Goal: Information Seeking & Learning: Learn about a topic

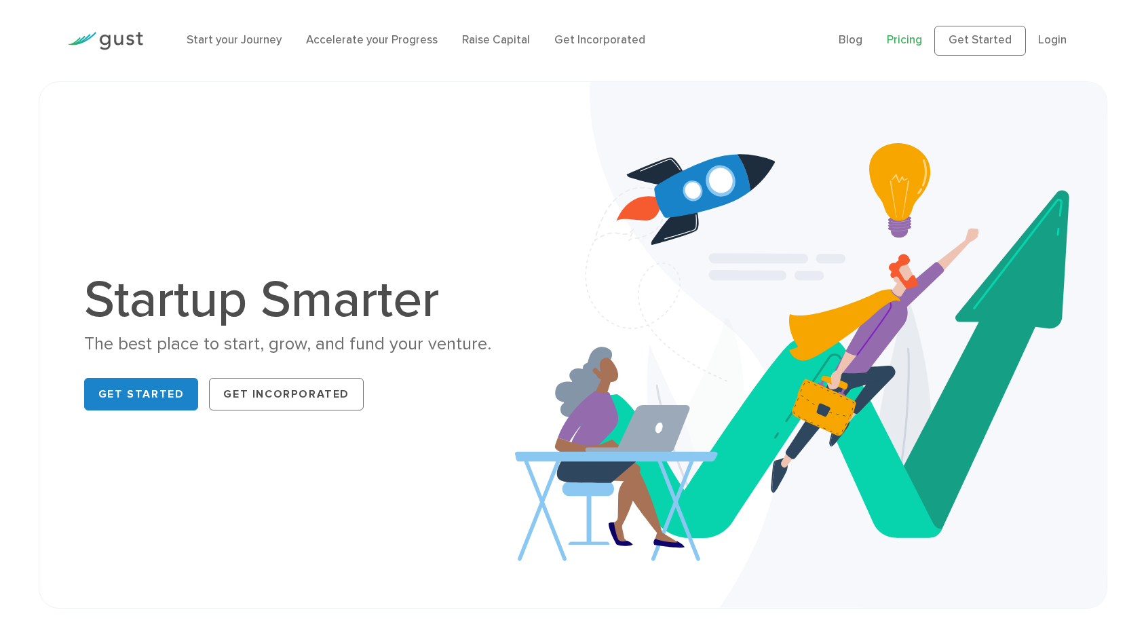
click at [887, 47] on link "Pricing" at bounding box center [904, 40] width 35 height 14
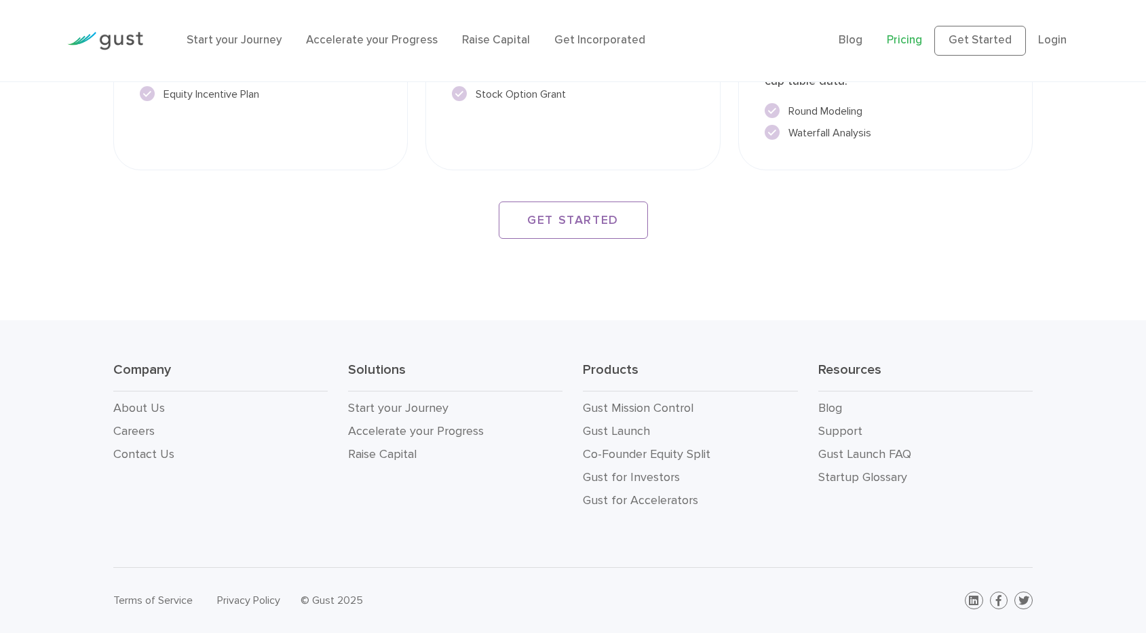
scroll to position [2773, 0]
click at [849, 447] on link "Gust Launch FAQ" at bounding box center [865, 454] width 93 height 14
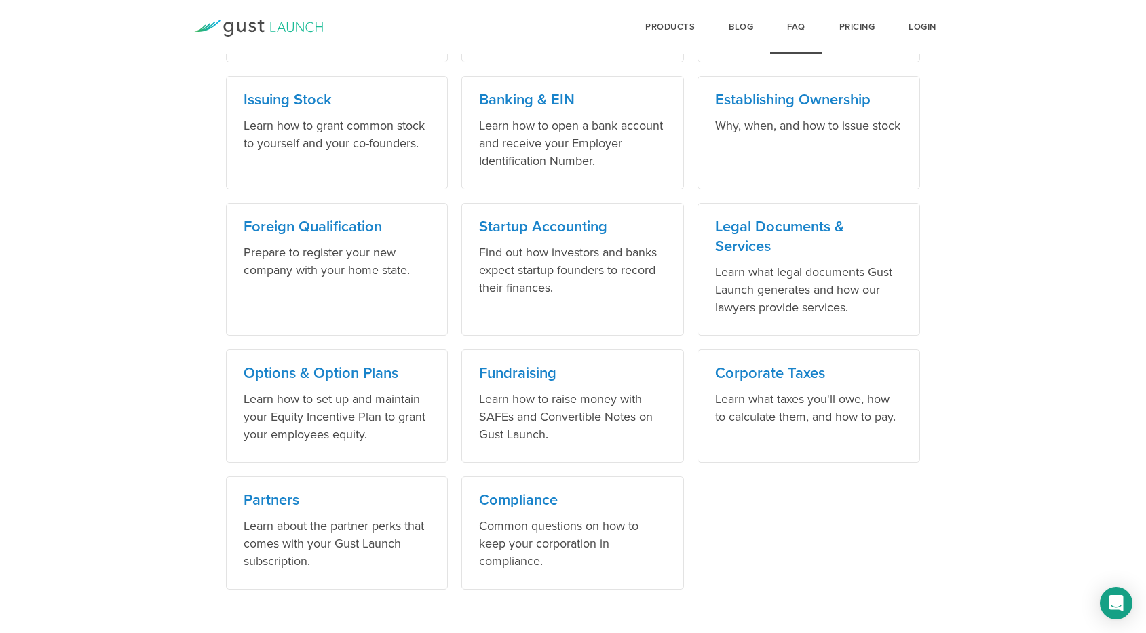
scroll to position [791, 0]
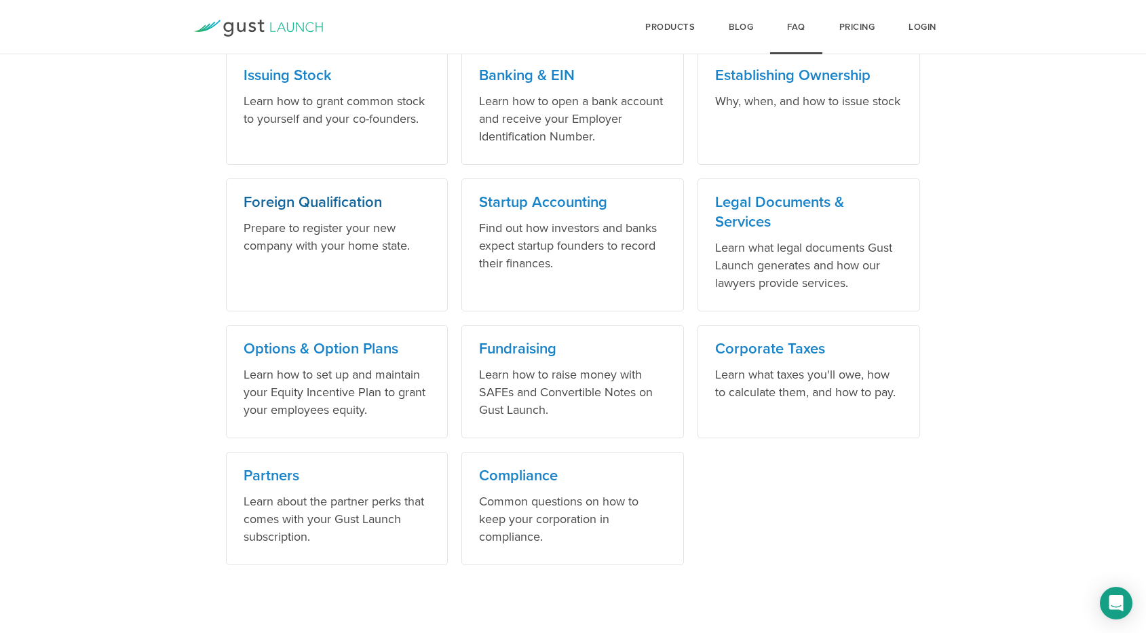
click at [340, 201] on h3 "Foreign Qualification" at bounding box center [337, 203] width 187 height 20
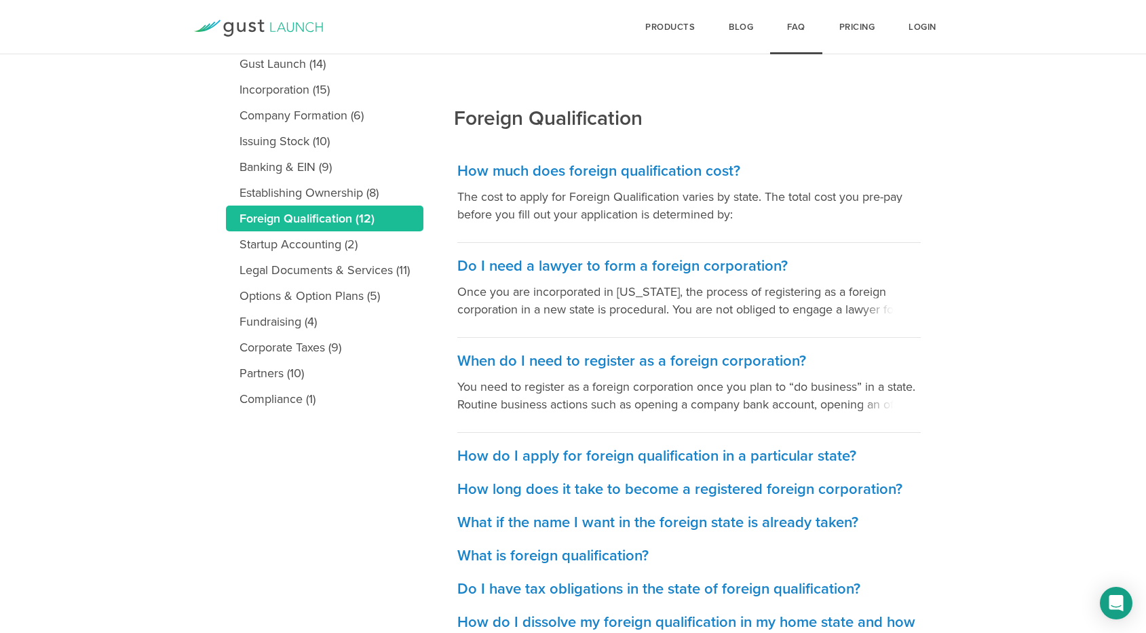
scroll to position [200, 0]
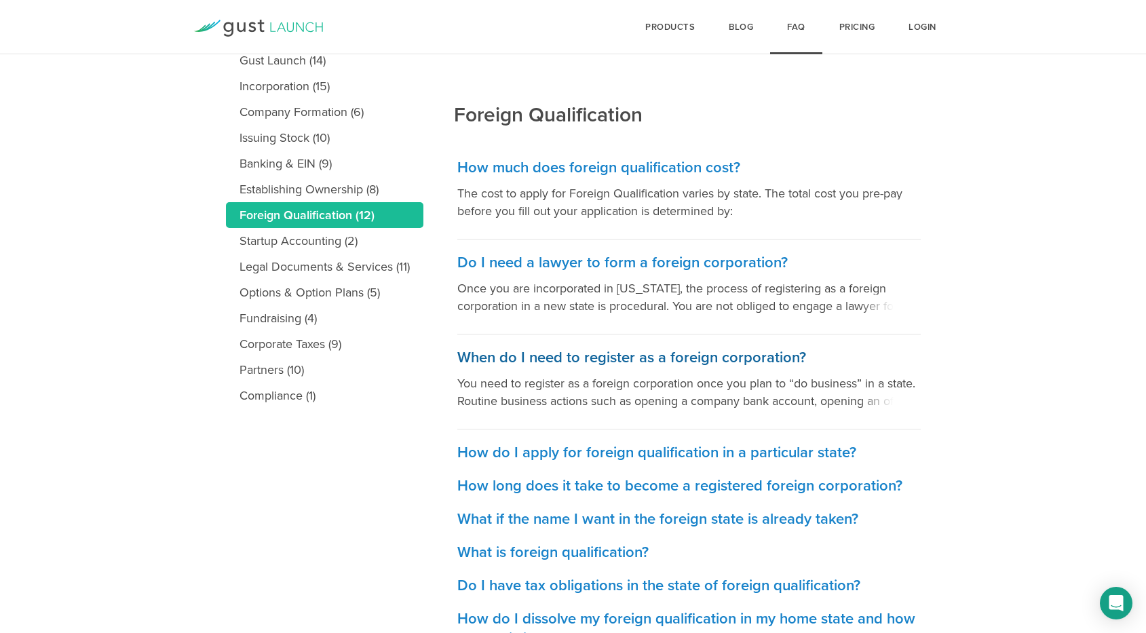
click at [879, 403] on span at bounding box center [890, 400] width 61 height 20
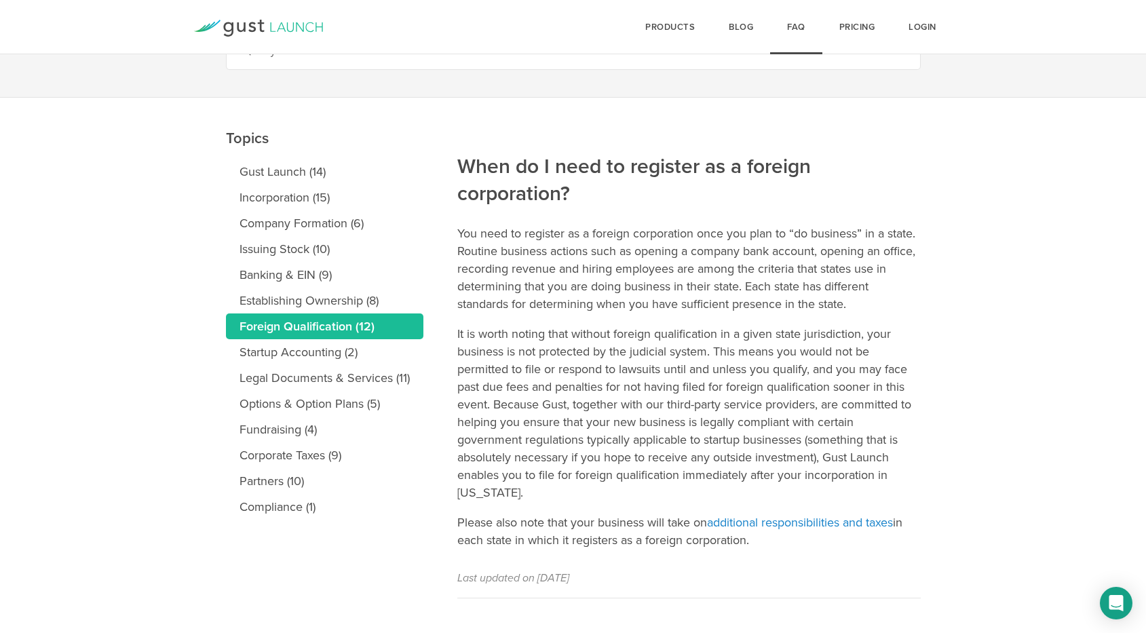
scroll to position [108, 0]
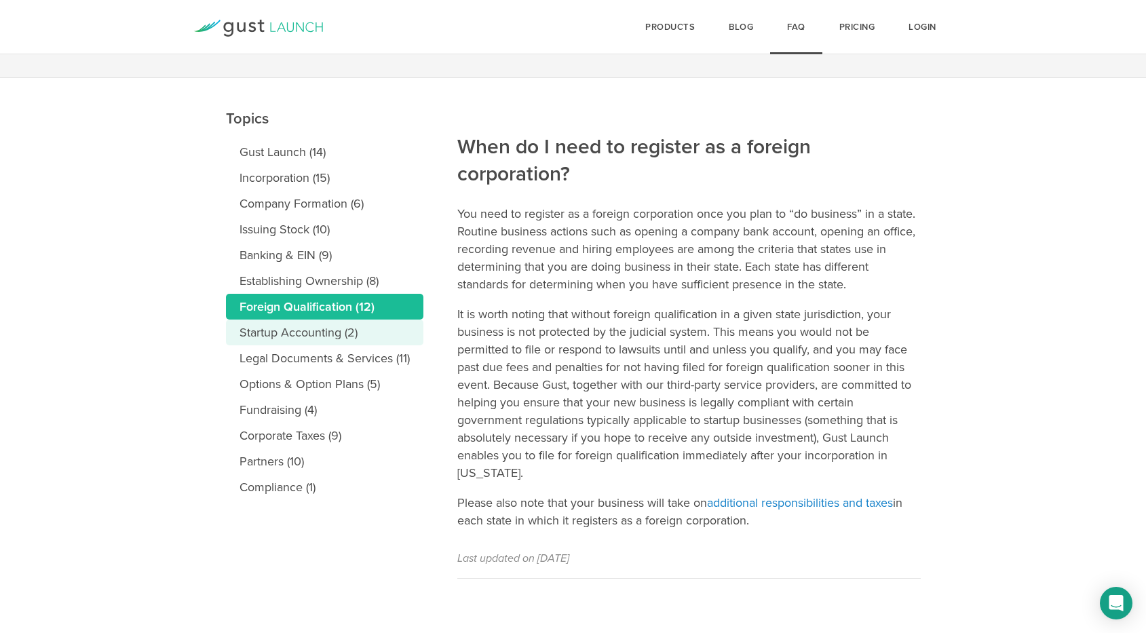
click at [350, 338] on link "Startup Accounting (2)" at bounding box center [325, 333] width 198 height 26
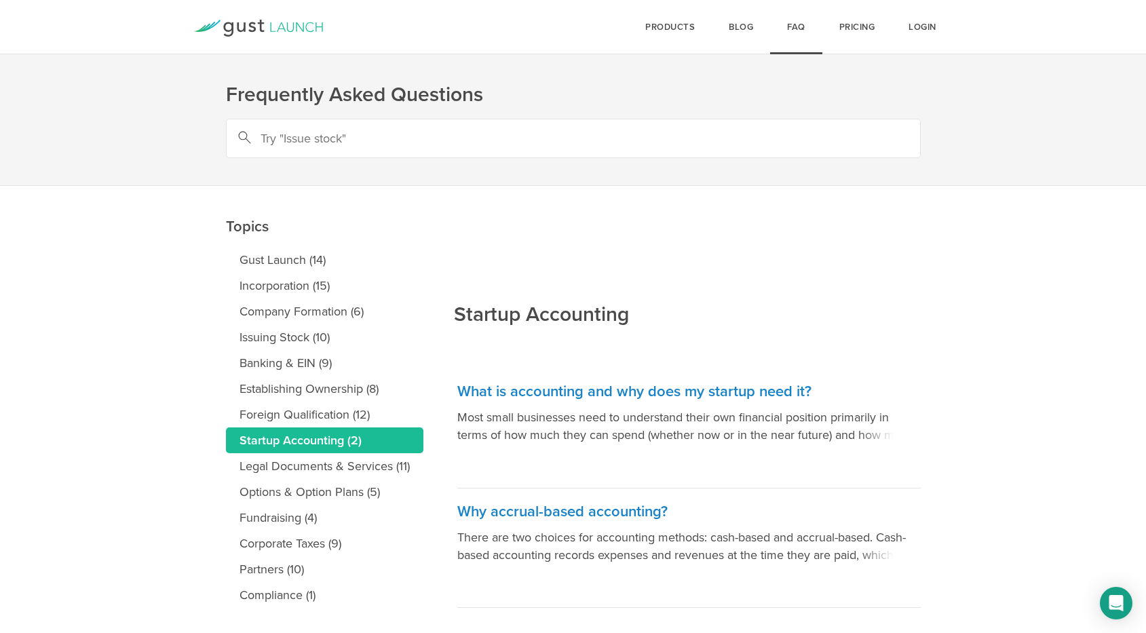
scroll to position [29, 0]
